Goal: Task Accomplishment & Management: Use online tool/utility

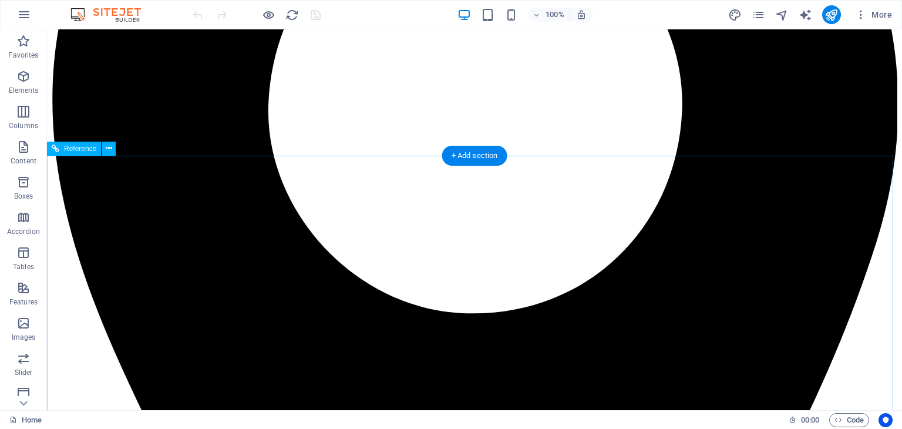
scroll to position [1892, 0]
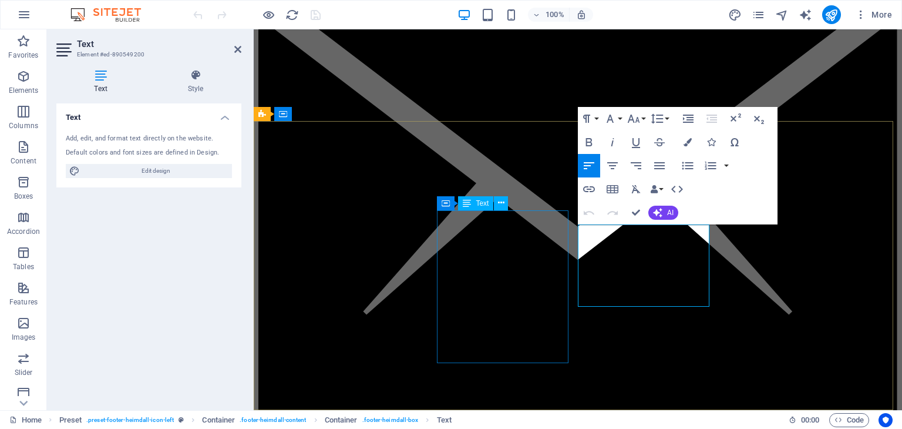
scroll to position [1958, 0]
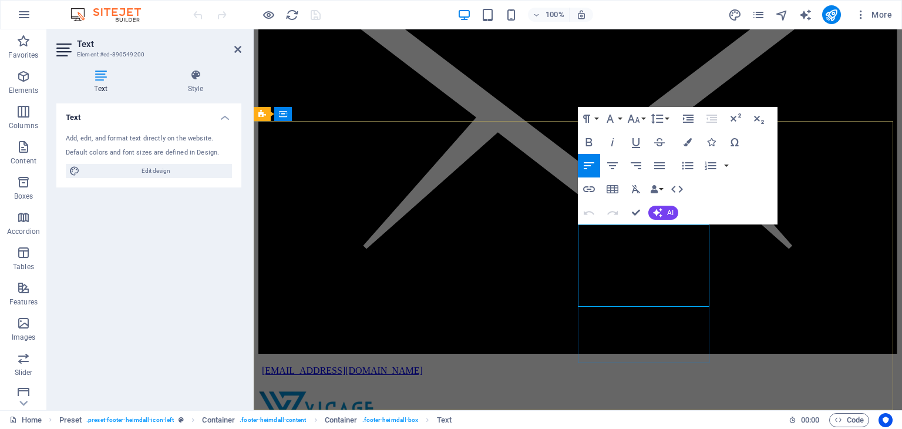
drag, startPoint x: 597, startPoint y: 253, endPoint x: 664, endPoint y: 254, distance: 66.4
click at [590, 186] on icon "button" at bounding box center [589, 189] width 12 height 6
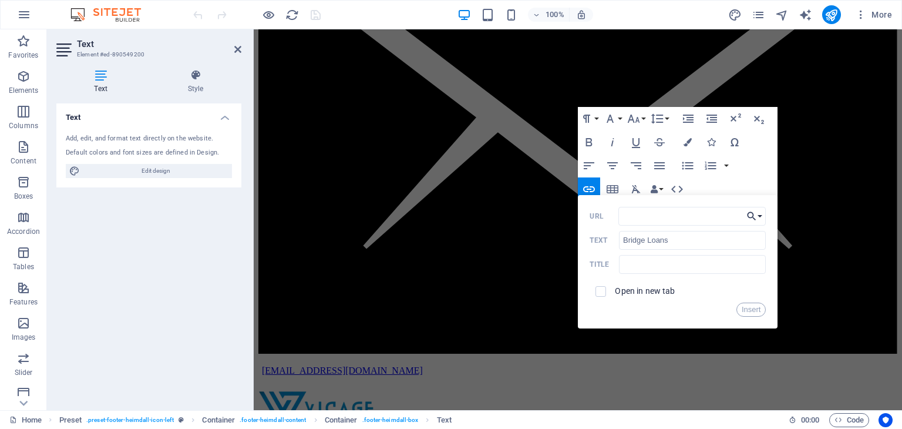
click at [758, 211] on button "Choose Link" at bounding box center [755, 216] width 22 height 19
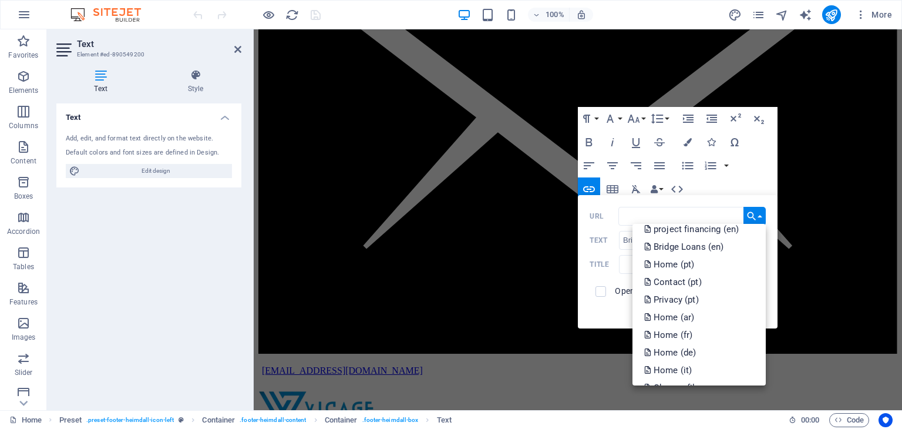
scroll to position [107, 0]
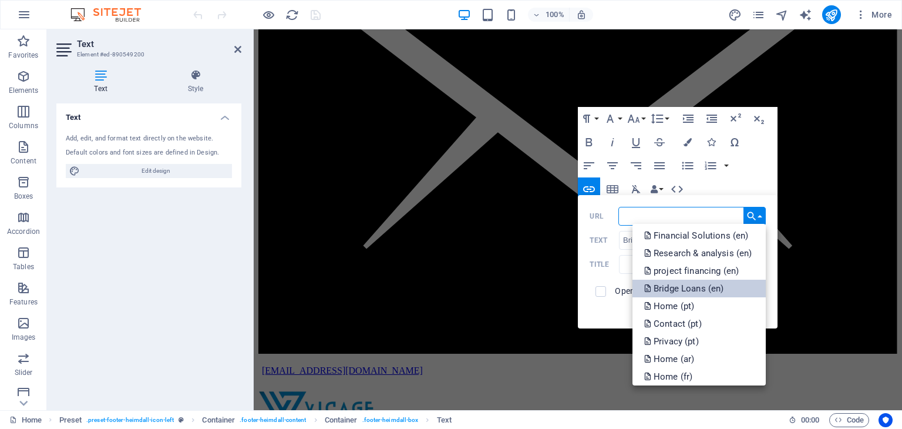
click at [684, 290] on p "Bridge Loans (en)" at bounding box center [685, 289] width 82 height 18
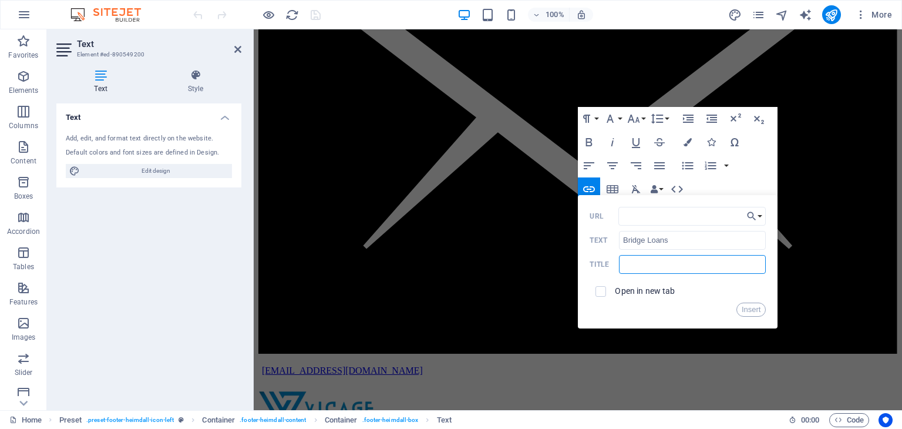
click at [679, 259] on input "text" at bounding box center [692, 264] width 147 height 19
type input "Bridge Loans"
click at [601, 288] on input "checkbox" at bounding box center [599, 289] width 11 height 11
checkbox input "true"
click at [753, 312] on button "Insert" at bounding box center [751, 309] width 30 height 14
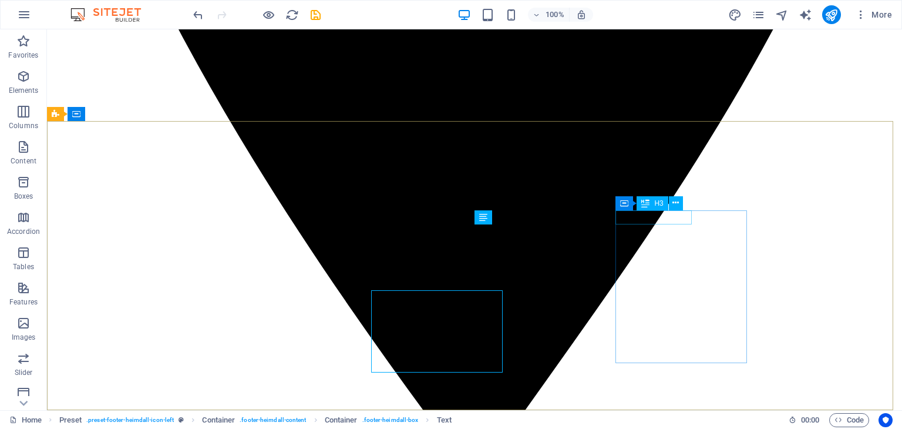
scroll to position [1892, 0]
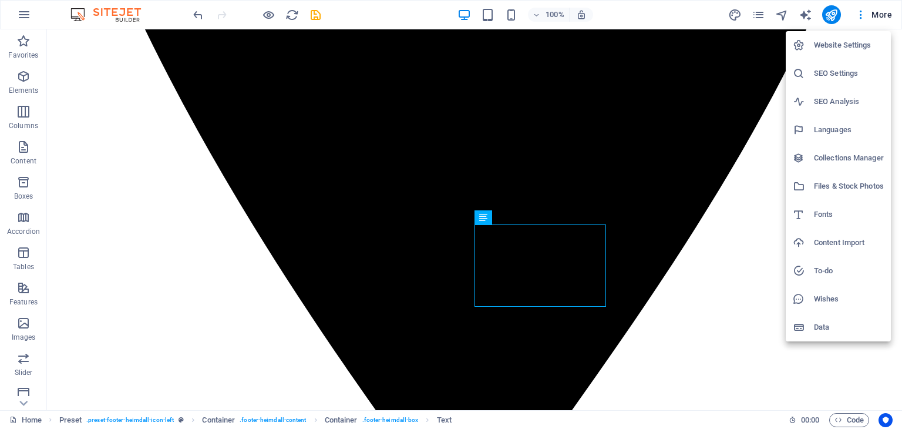
click at [755, 21] on div at bounding box center [451, 214] width 902 height 429
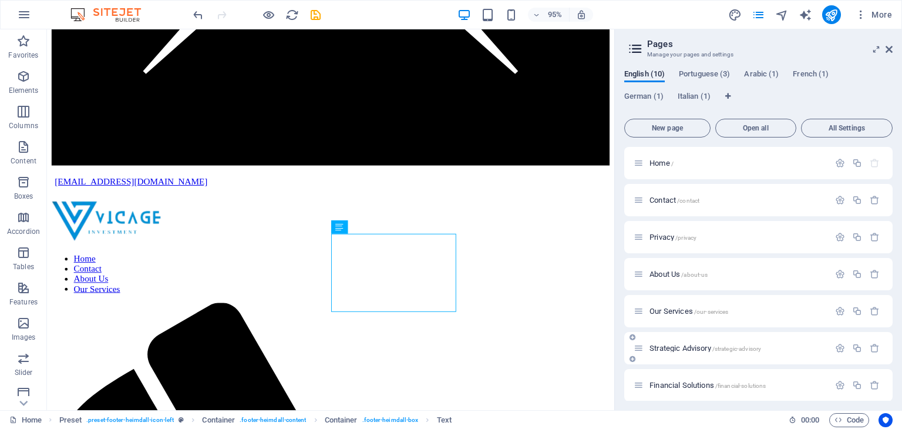
scroll to position [116, 0]
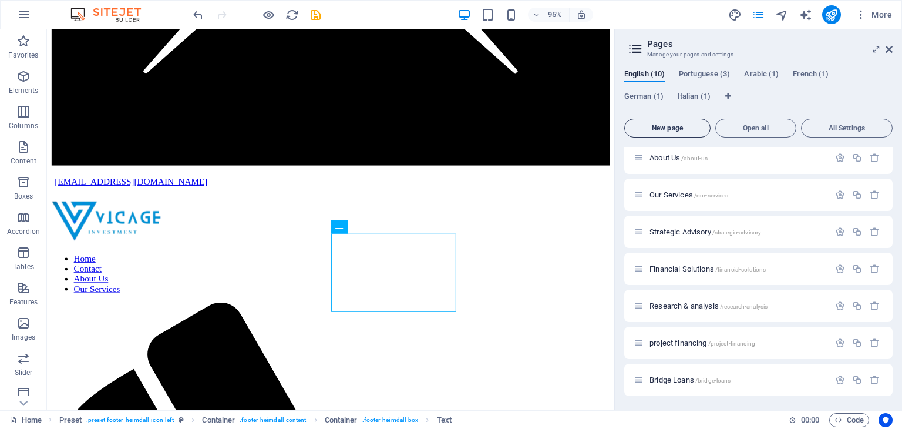
click at [667, 127] on span "New page" at bounding box center [668, 128] width 76 height 7
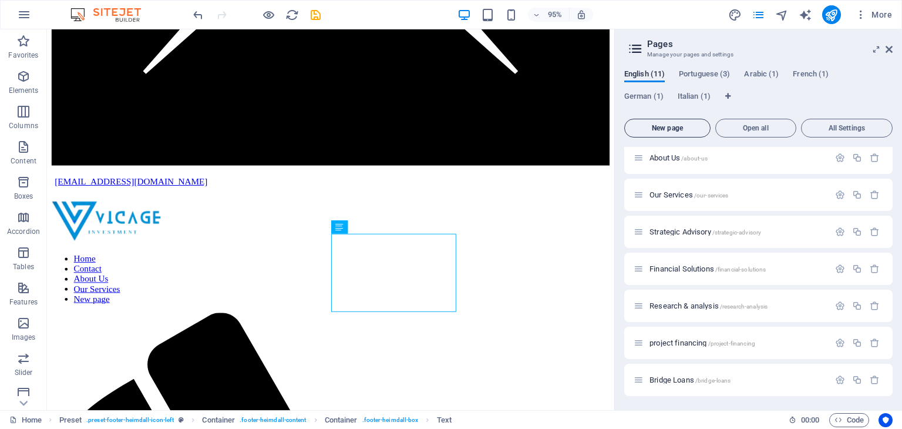
scroll to position [304, 0]
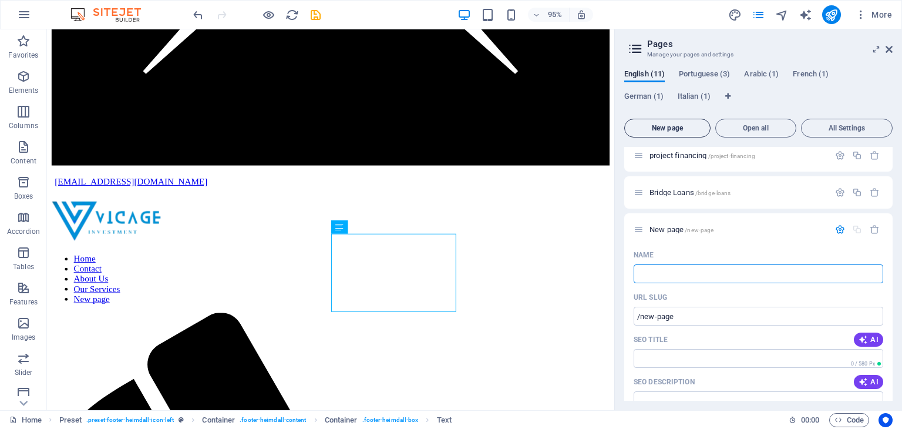
type input "/"
type input "Trade"
type input "/trade"
type input "Trade"
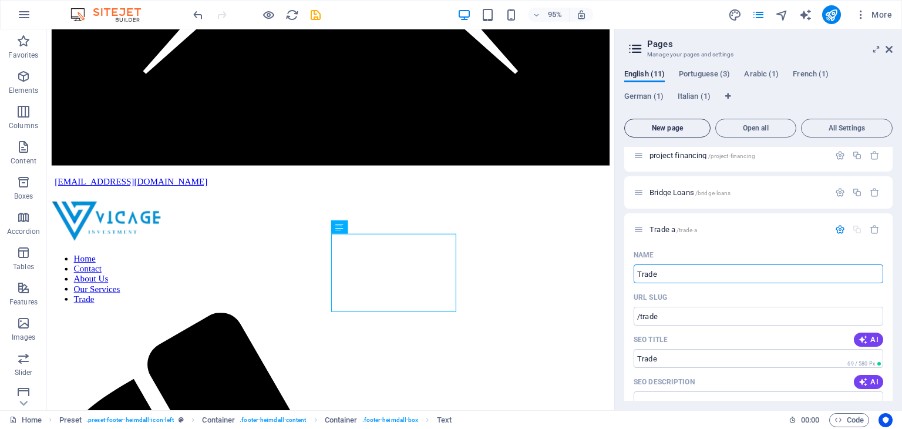
type input "/trade-a"
type input "Trade a"
type input "Trade"
type input "/trade"
type input "Trade"
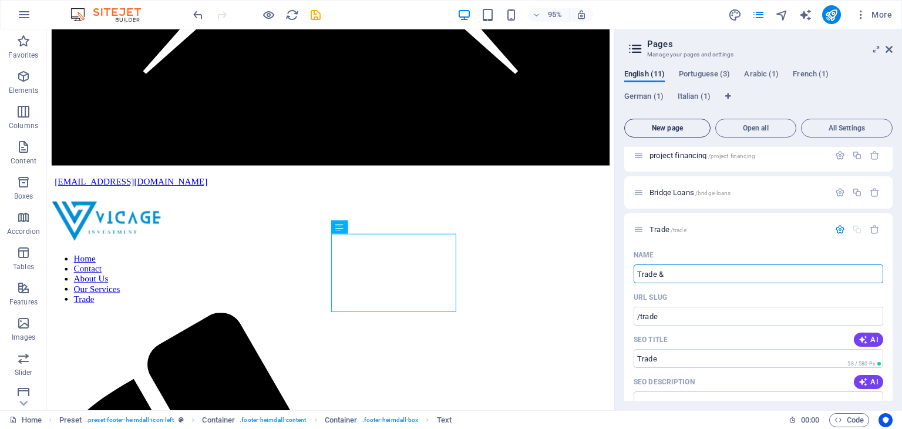
type input "Trade &"
type input "Trade & co"
type input "Trade &"
type input "Trade & commodity"
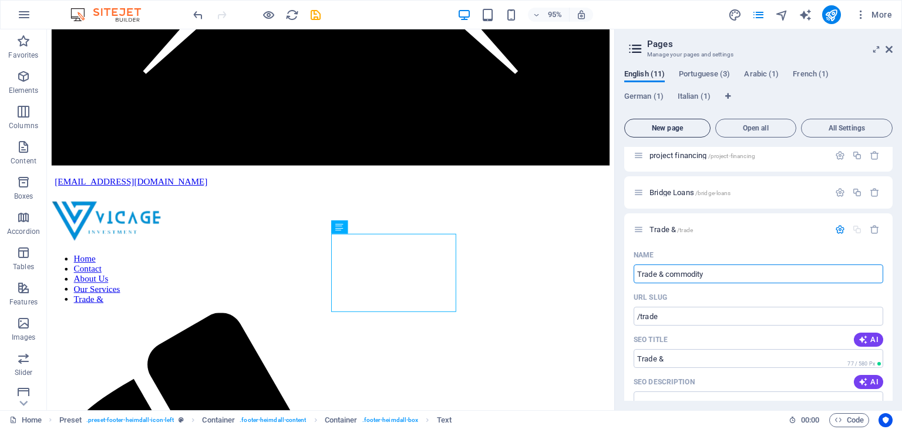
type input "/trade-commodity"
type input "Trade & commodity"
type input "Trade & commodity finance"
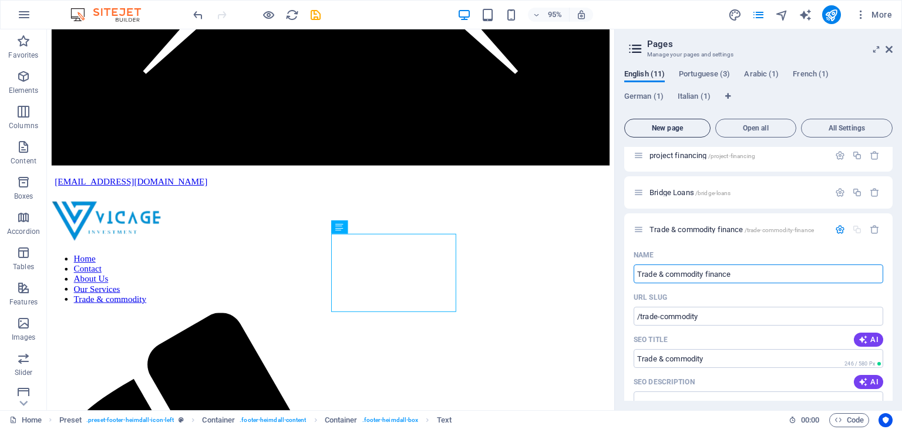
type input "/trade-commodity-finance"
type input "Trade & commodity finance"
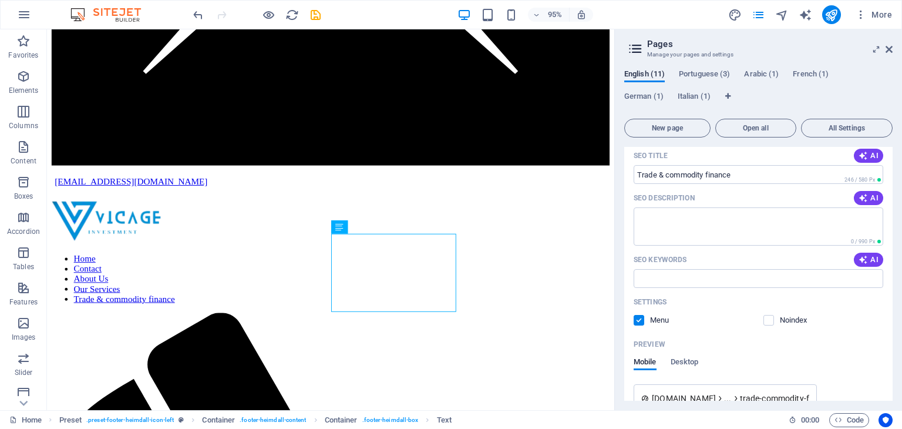
scroll to position [502, 0]
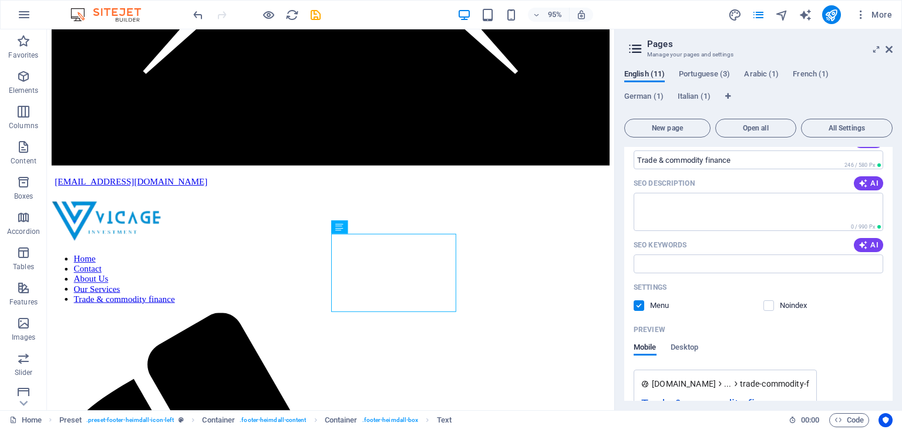
type input "Trade & commodity finance"
click at [641, 304] on label at bounding box center [639, 305] width 11 height 11
click at [0, 0] on input "checkbox" at bounding box center [0, 0] width 0 height 0
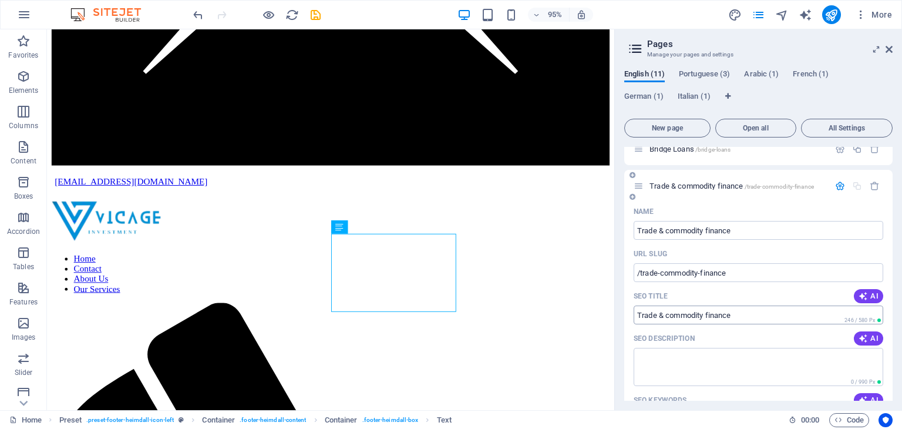
scroll to position [355, 0]
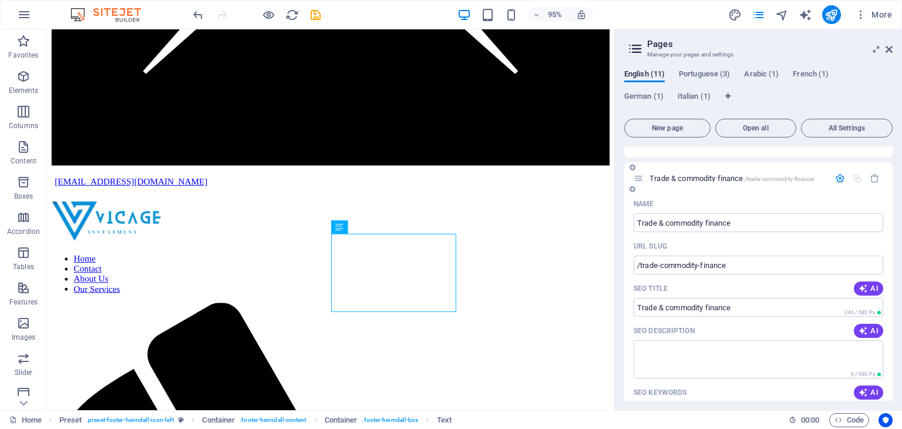
click at [839, 180] on icon "button" at bounding box center [840, 178] width 10 height 10
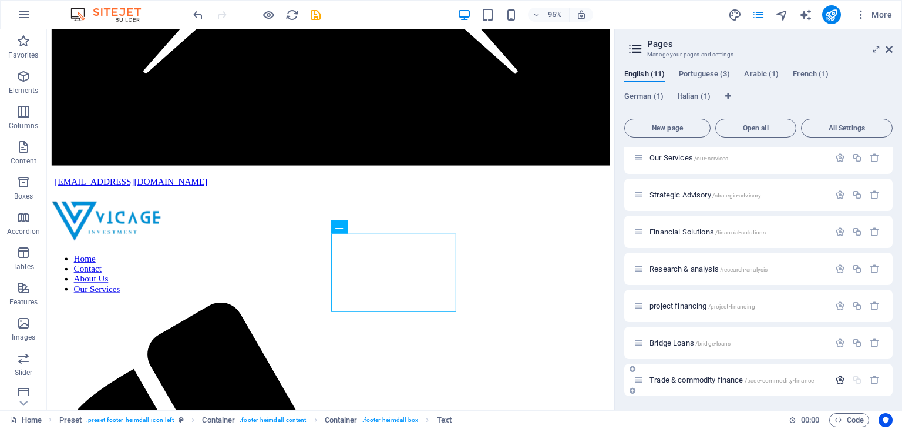
scroll to position [153, 0]
click at [680, 382] on span "Trade & commodity finance /trade-commodity-finance" at bounding box center [732, 380] width 164 height 9
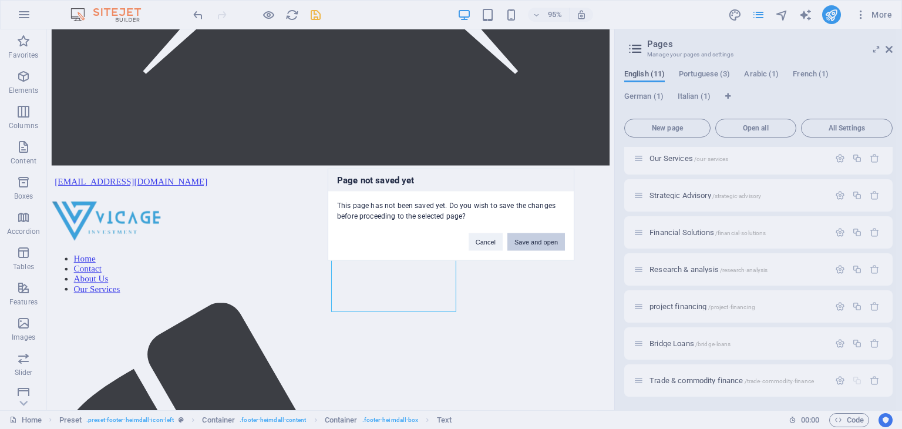
click at [525, 242] on button "Save and open" at bounding box center [536, 242] width 58 height 18
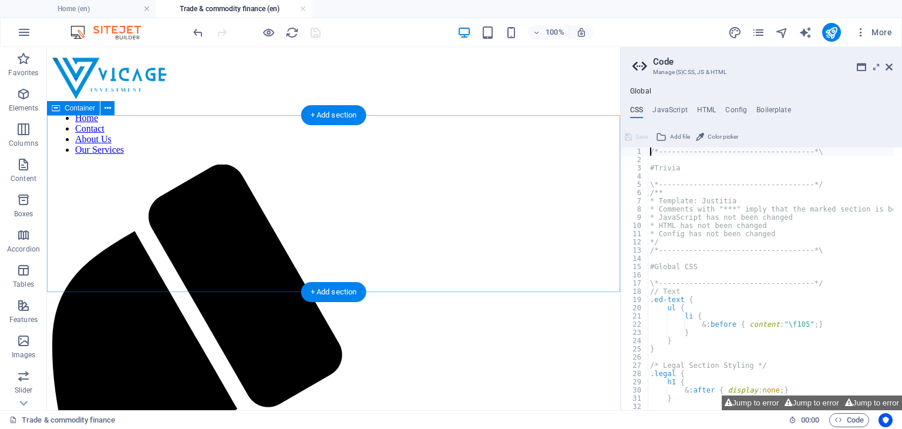
scroll to position [0, 0]
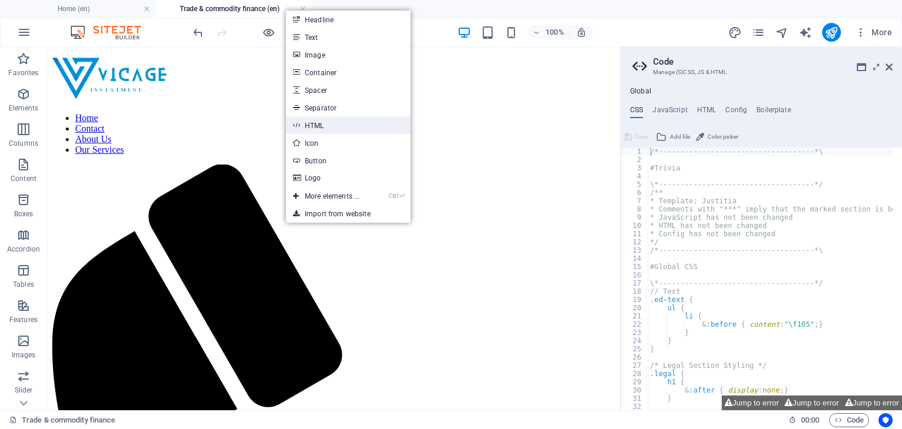
click at [312, 130] on link "HTML" at bounding box center [348, 125] width 125 height 18
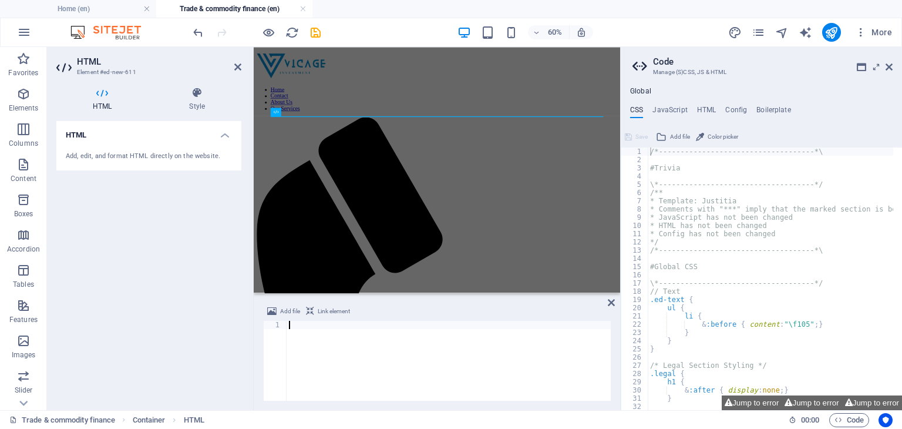
click at [291, 326] on div at bounding box center [449, 369] width 324 height 96
type textarea "</html>"
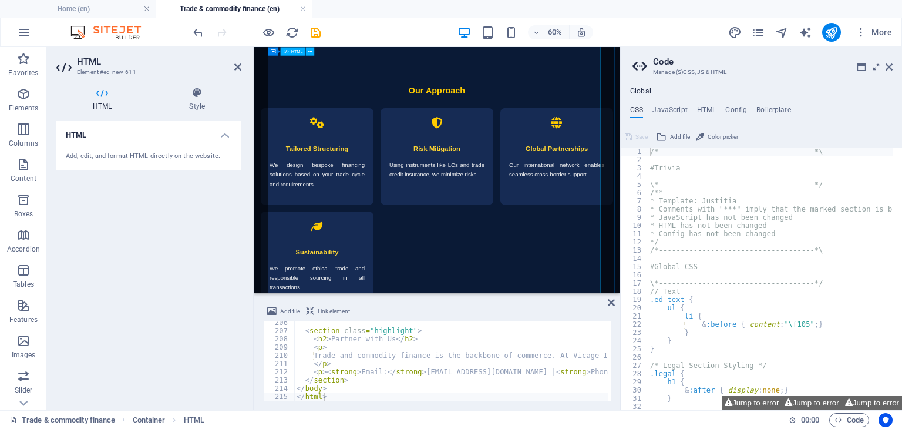
scroll to position [2545, 0]
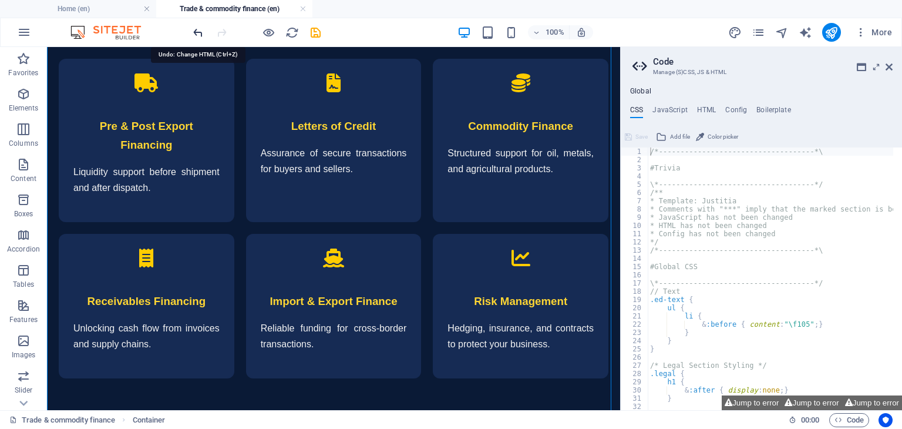
click at [202, 32] on icon "undo" at bounding box center [198, 33] width 14 height 14
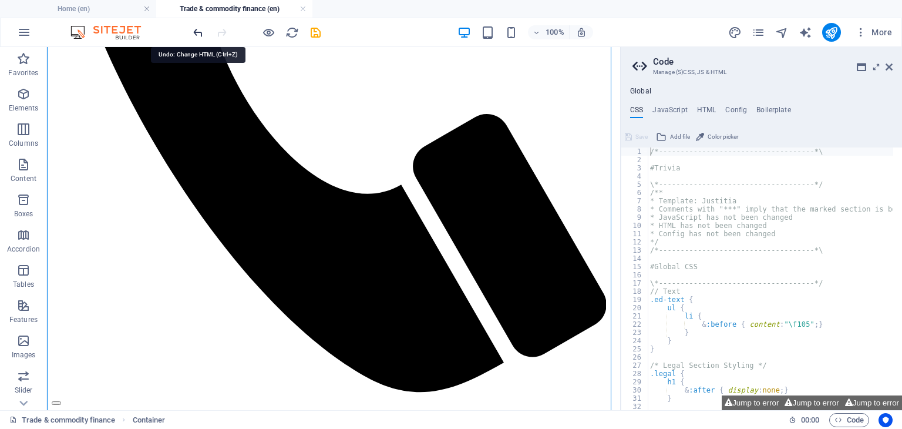
scroll to position [0, 0]
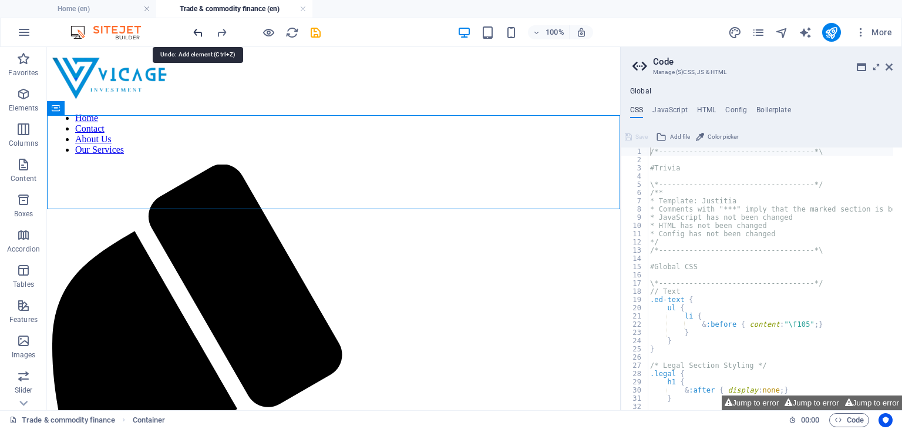
click at [196, 35] on icon "undo" at bounding box center [198, 33] width 14 height 14
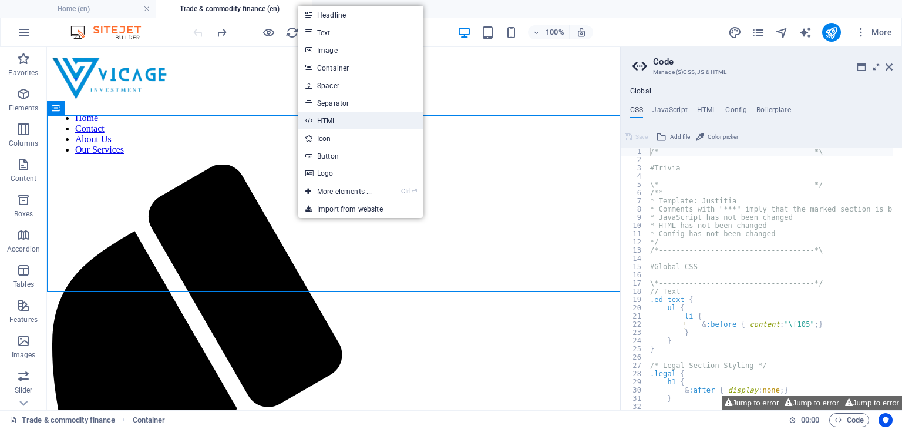
click at [340, 114] on link "HTML" at bounding box center [360, 121] width 125 height 18
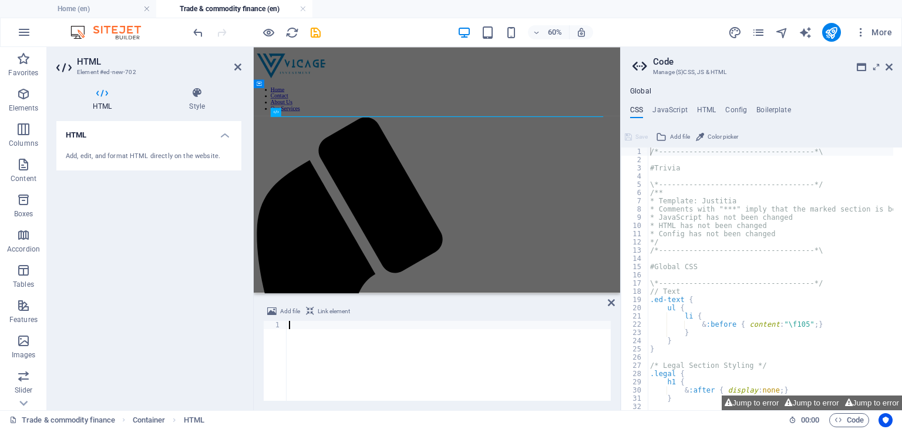
click at [295, 325] on div at bounding box center [449, 369] width 324 height 96
type textarea "</html>"
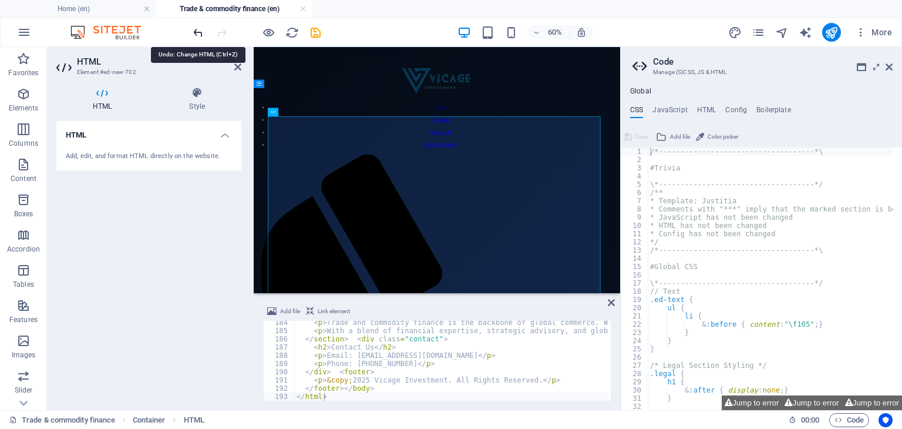
click at [194, 28] on icon "undo" at bounding box center [198, 33] width 14 height 14
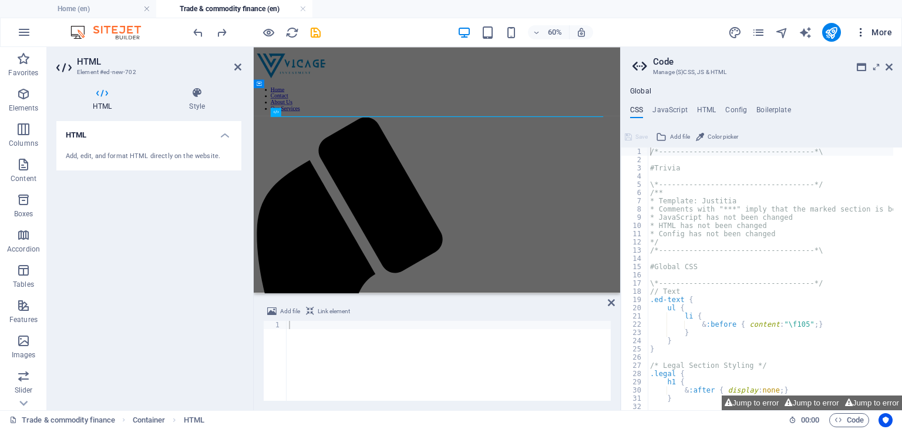
click at [863, 35] on icon "button" at bounding box center [861, 32] width 12 height 12
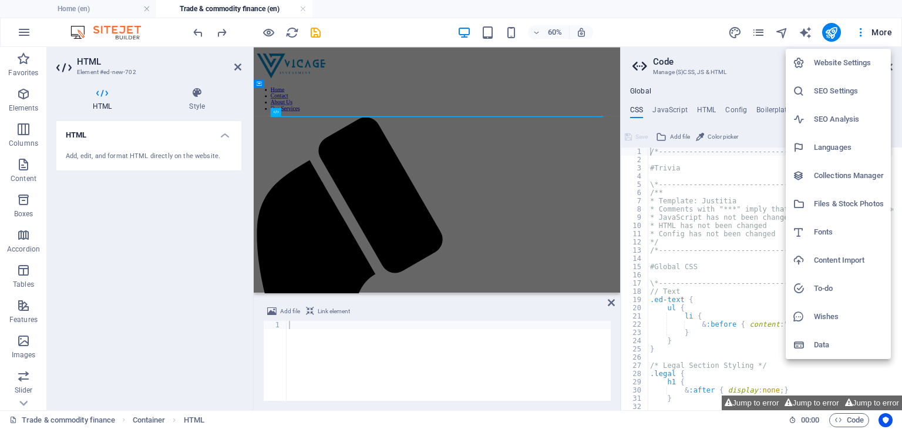
click at [293, 321] on div at bounding box center [451, 214] width 902 height 429
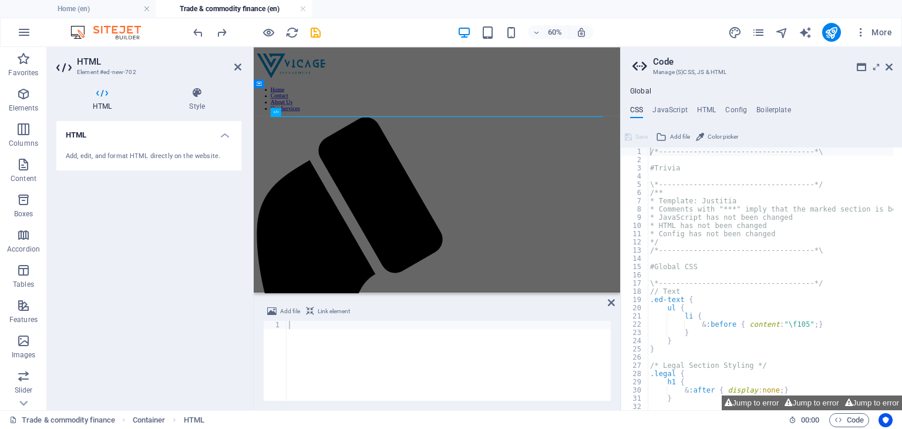
click at [300, 326] on div at bounding box center [449, 368] width 324 height 94
paste textarea "</html>"
type textarea "</html>"
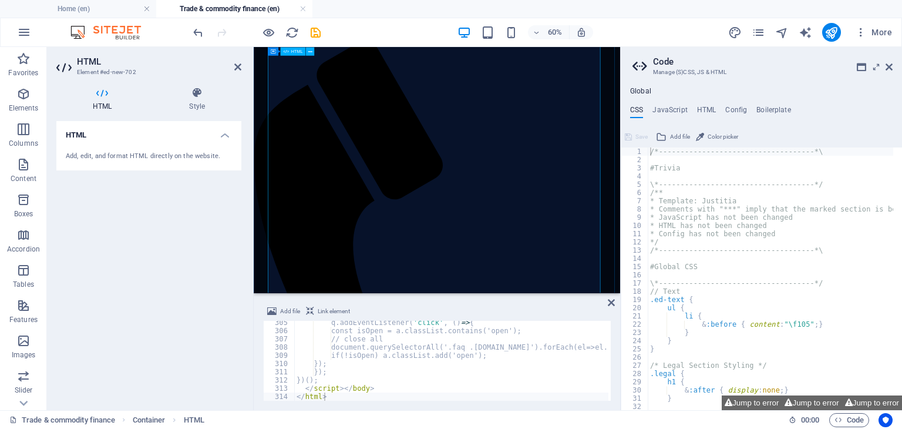
scroll to position [153, 0]
click at [892, 64] on icon at bounding box center [889, 66] width 7 height 9
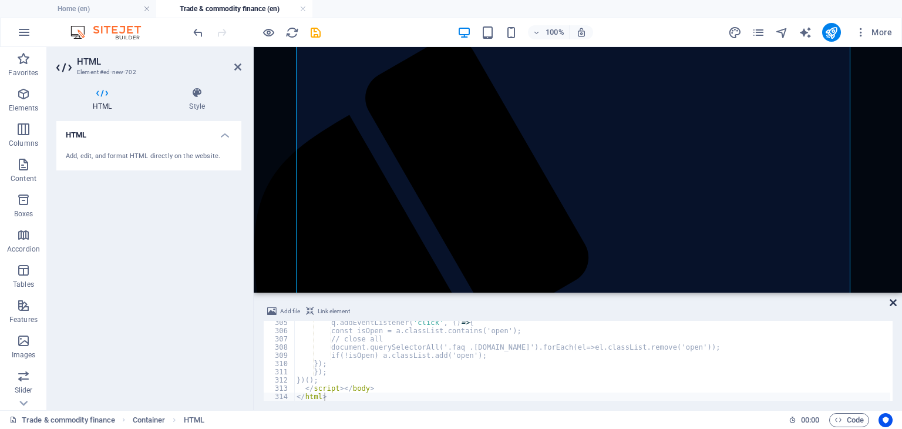
click at [894, 302] on icon at bounding box center [893, 302] width 7 height 9
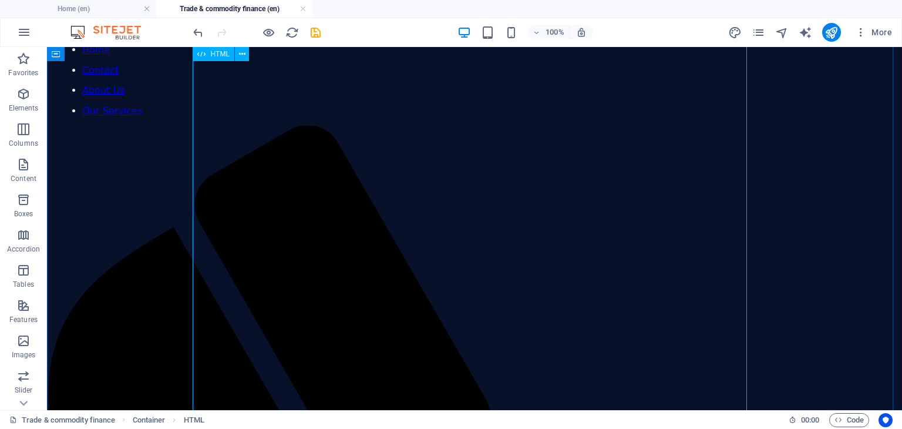
scroll to position [0, 0]
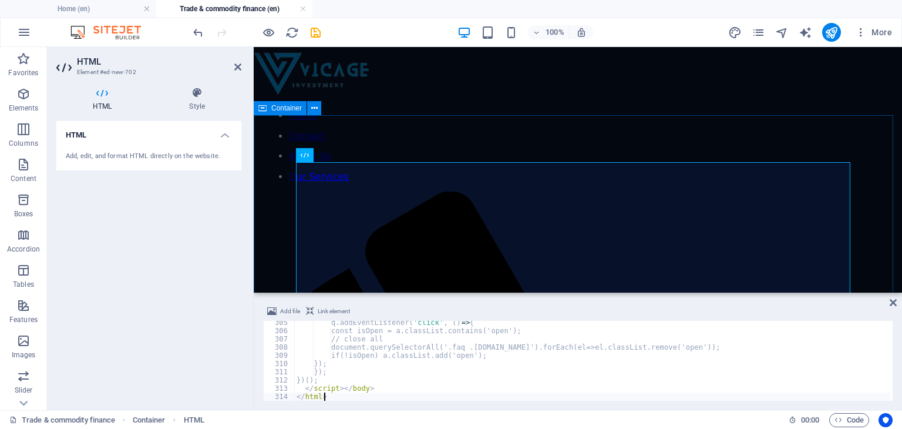
scroll to position [2502, 0]
click at [196, 31] on icon "undo" at bounding box center [198, 33] width 14 height 14
